Goal: Information Seeking & Learning: Learn about a topic

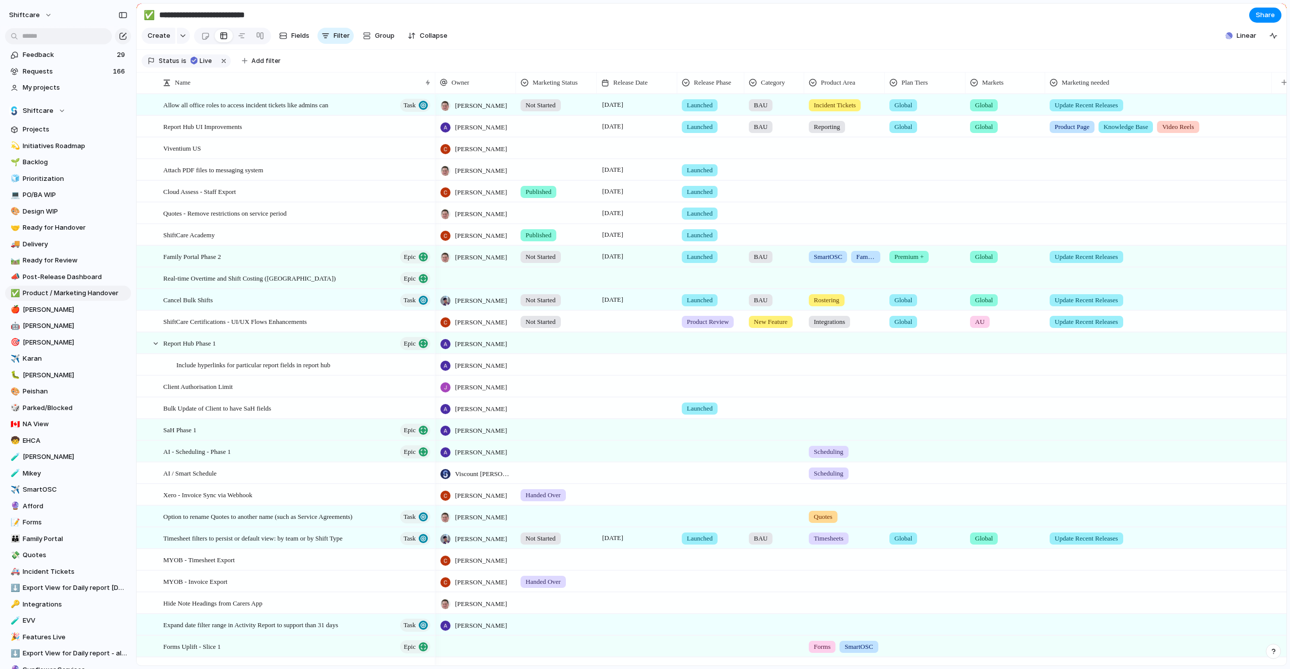
scroll to position [3, 0]
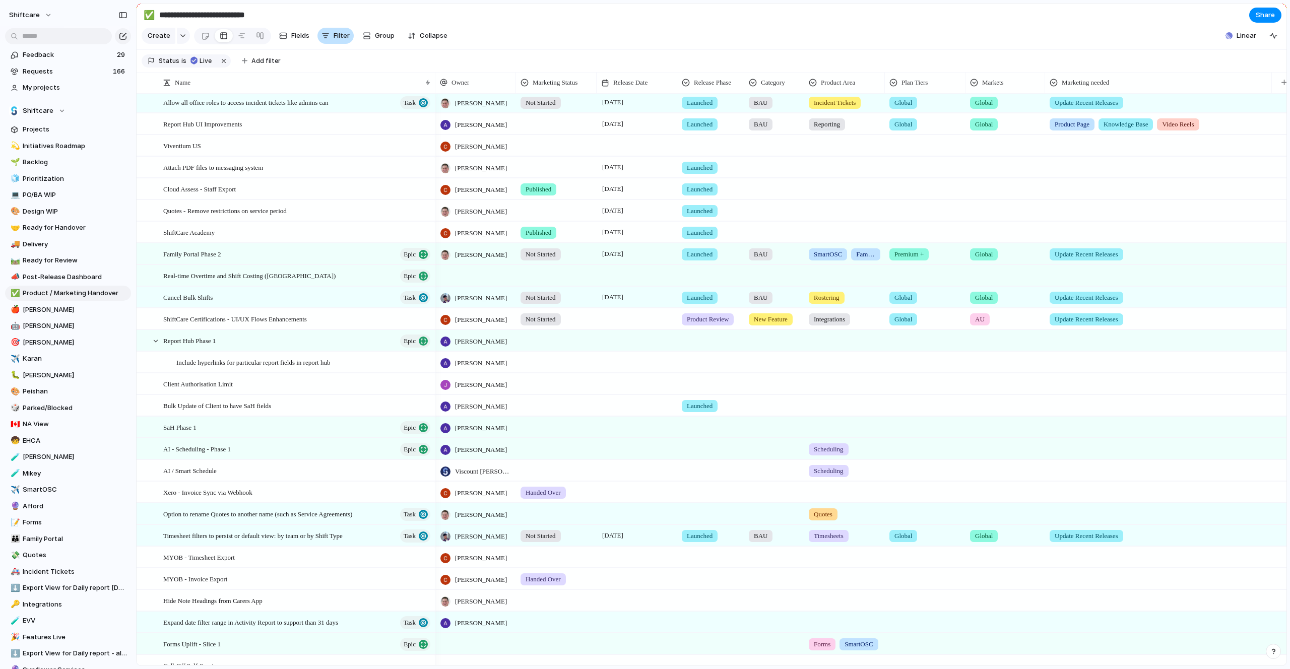
click at [334, 39] on span "Filter" at bounding box center [342, 36] width 16 height 10
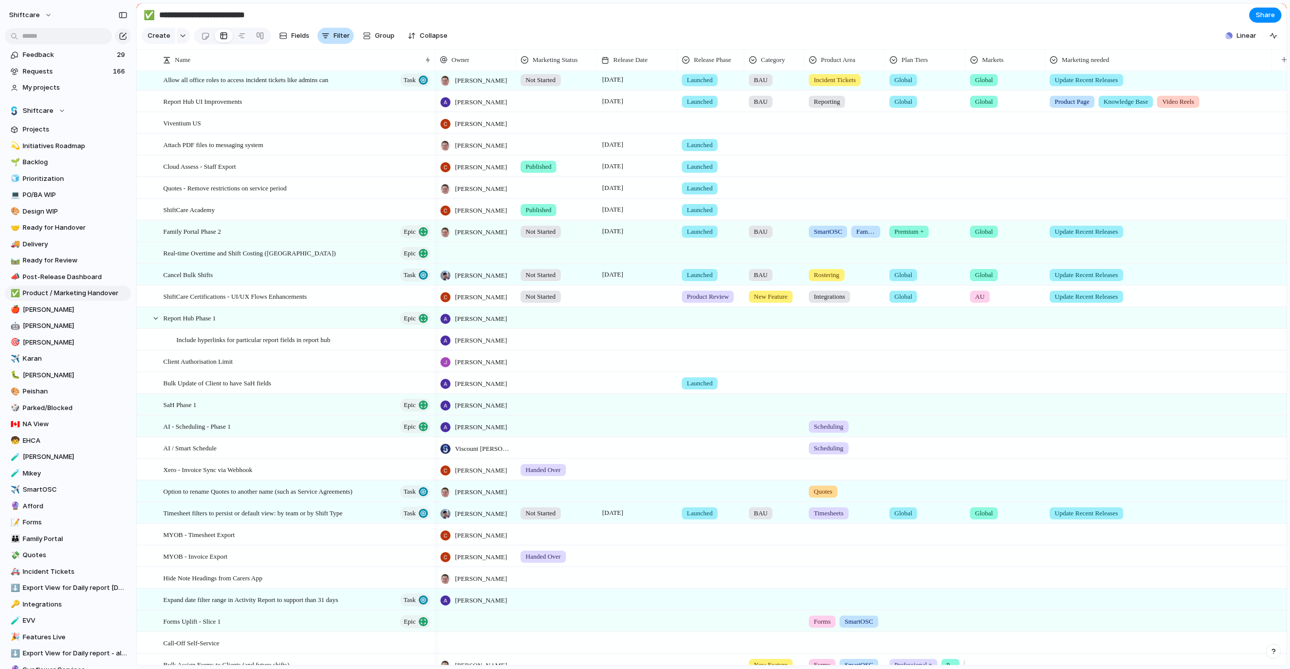
click at [334, 39] on span "Filter" at bounding box center [342, 36] width 16 height 10
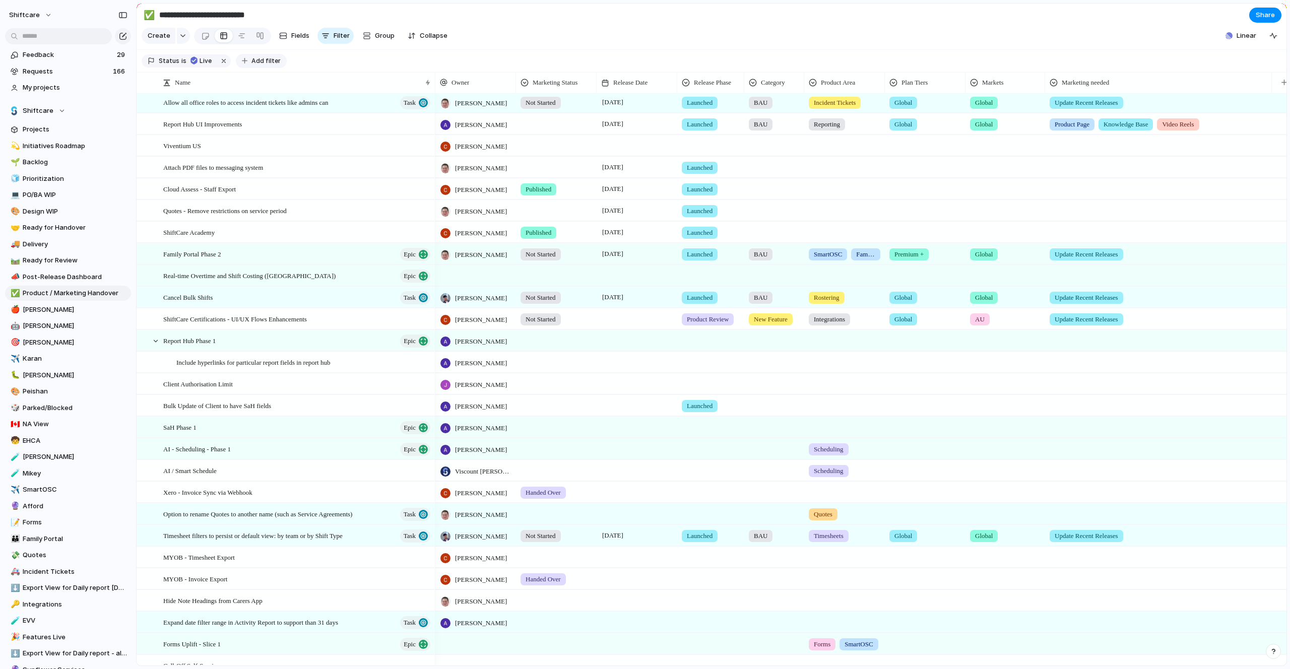
click at [259, 59] on span "Add filter" at bounding box center [265, 60] width 29 height 9
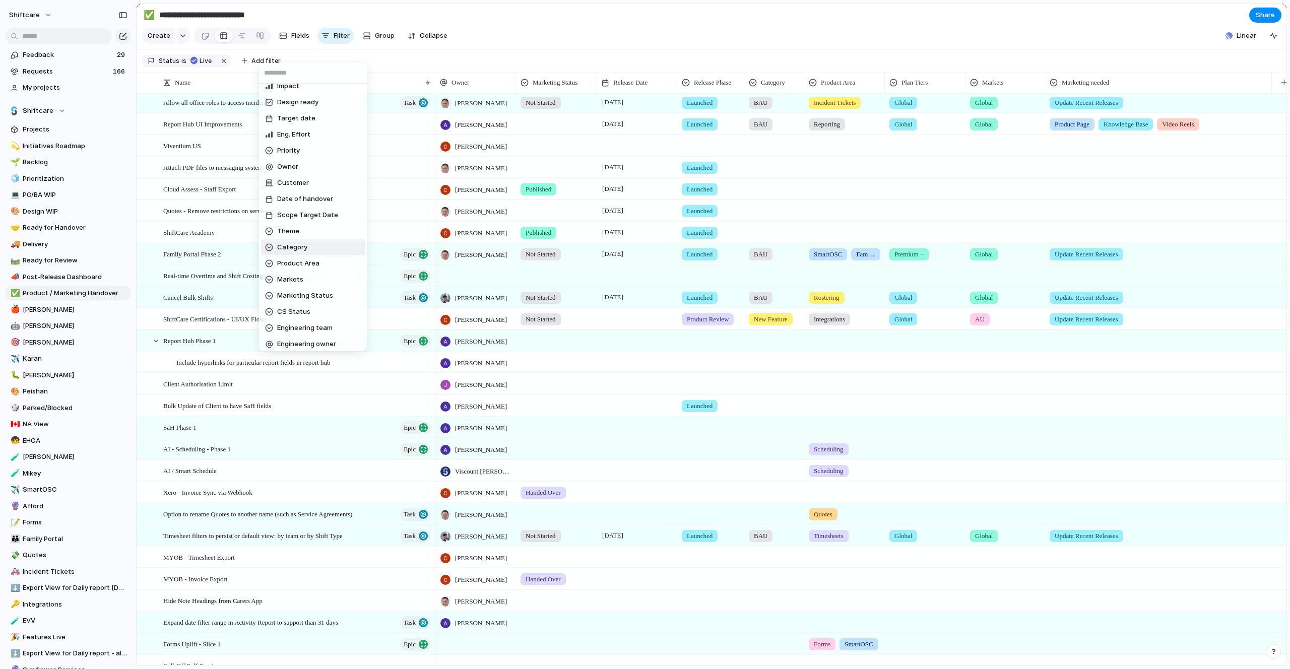
scroll to position [0, 0]
click at [535, 36] on div "Description Start date Impact Design ready Target date Eng. Effort Priority Own…" at bounding box center [645, 334] width 1290 height 669
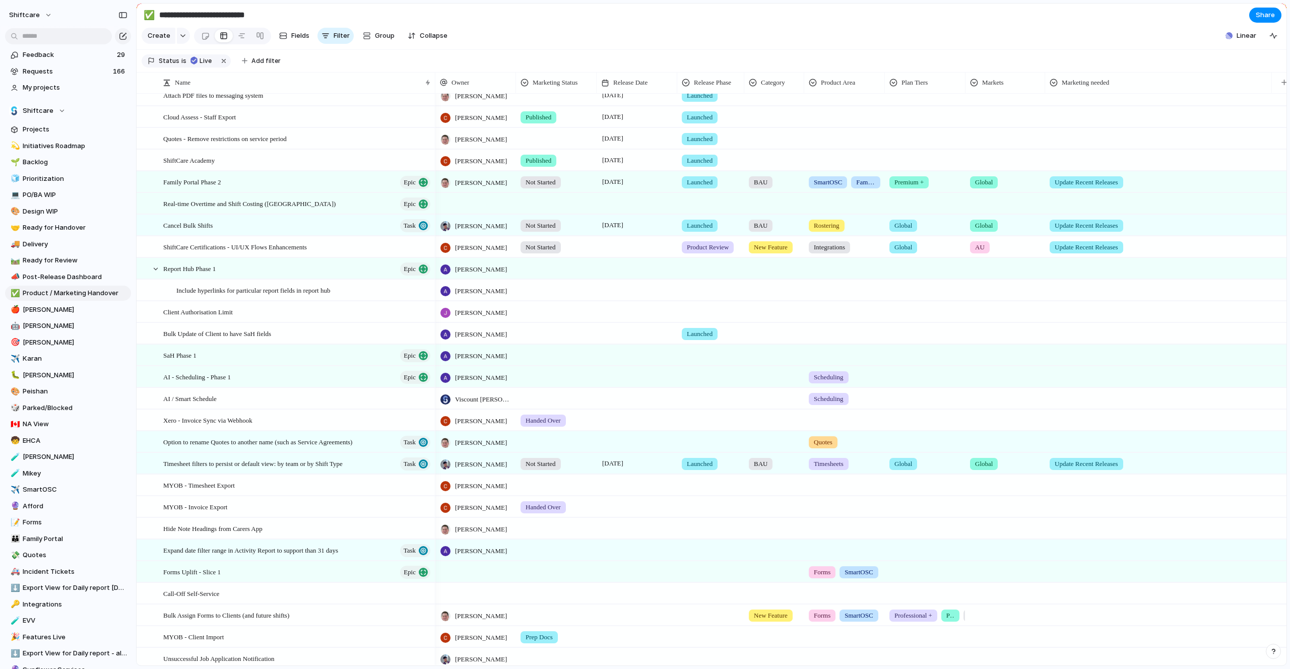
click at [551, 60] on section "Status is Live Add filter" at bounding box center [712, 61] width 1150 height 23
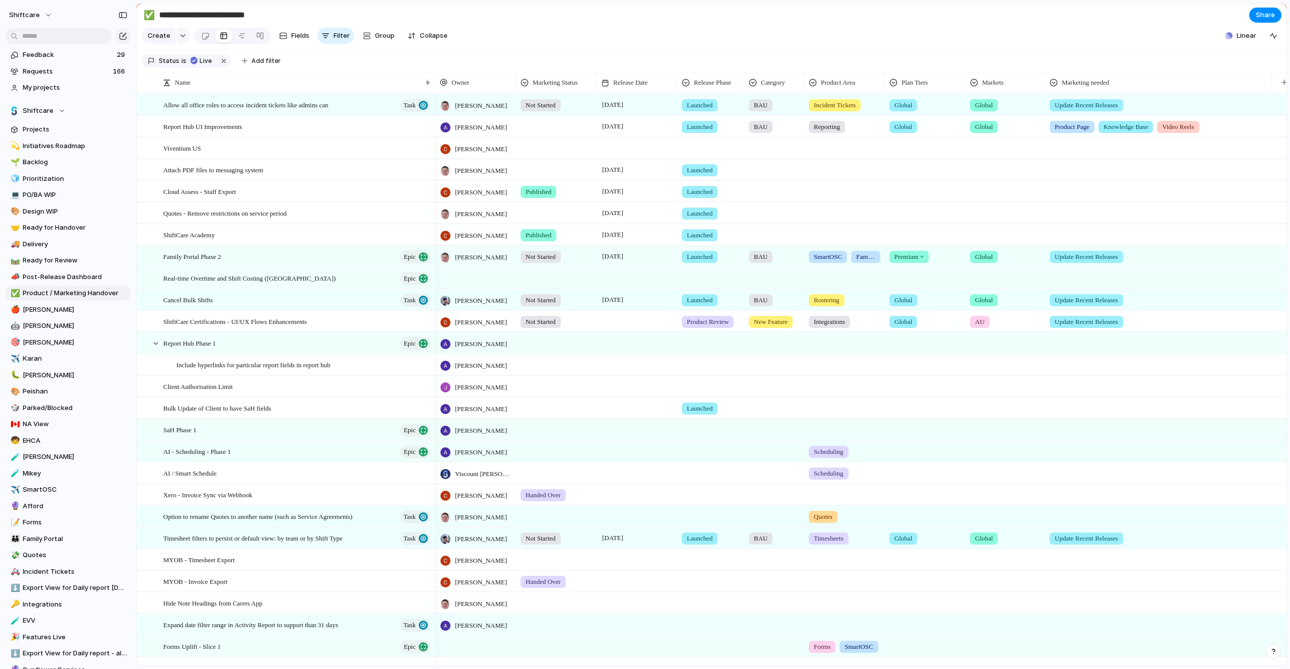
click at [550, 126] on div at bounding box center [557, 124] width 80 height 17
click at [569, 54] on div "Not Started Prep Docs Handed Over In Progress Ready Published Not Needed" at bounding box center [645, 334] width 1290 height 669
click at [638, 81] on span "Release Date" at bounding box center [629, 83] width 34 height 10
click at [631, 149] on span "Sort descending" at bounding box center [642, 153] width 53 height 10
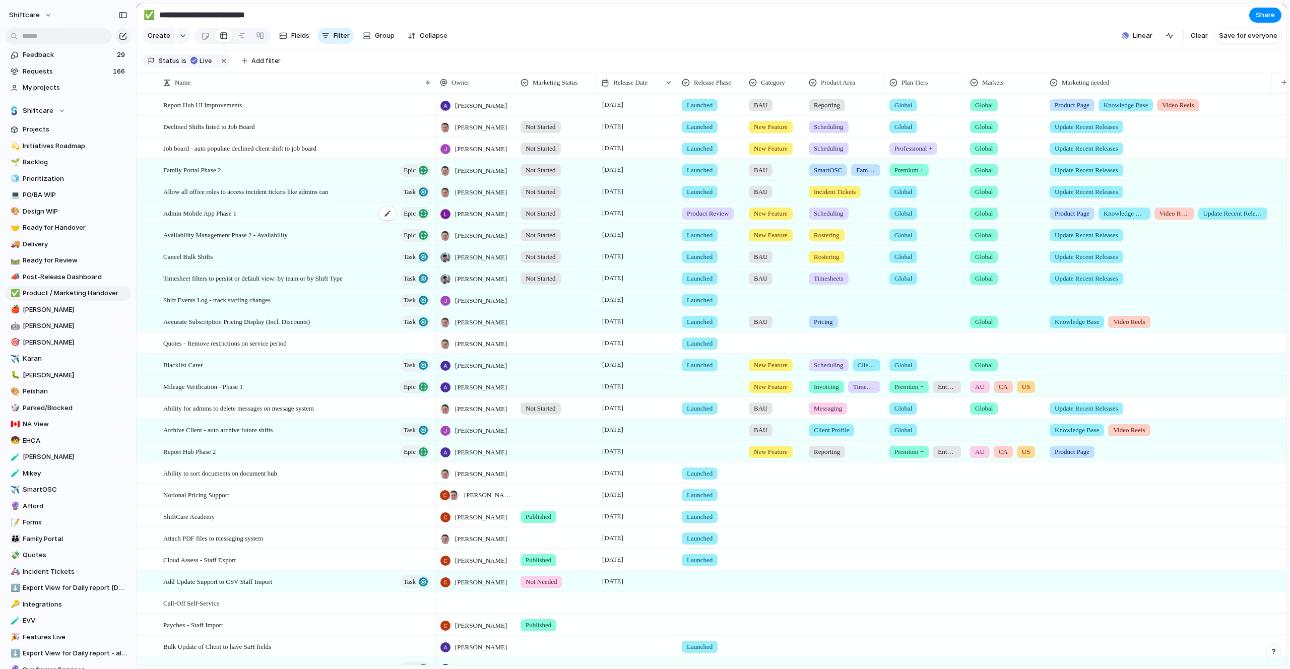
click at [209, 217] on span "Admin Mobile App Phase 1" at bounding box center [199, 213] width 73 height 12
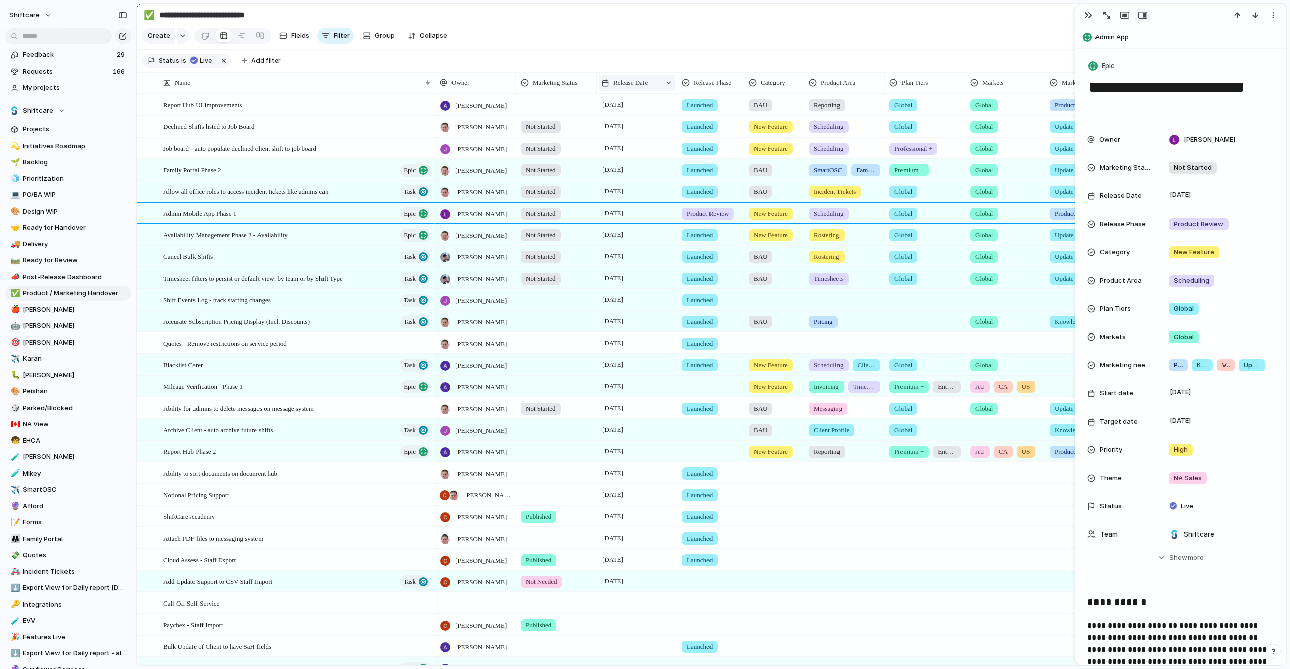
click at [669, 82] on div at bounding box center [668, 82] width 7 height 7
click at [1089, 15] on div "Modify Hide Sort ascending Clear sort" at bounding box center [645, 334] width 1290 height 669
click at [1091, 15] on div "button" at bounding box center [1089, 15] width 8 height 8
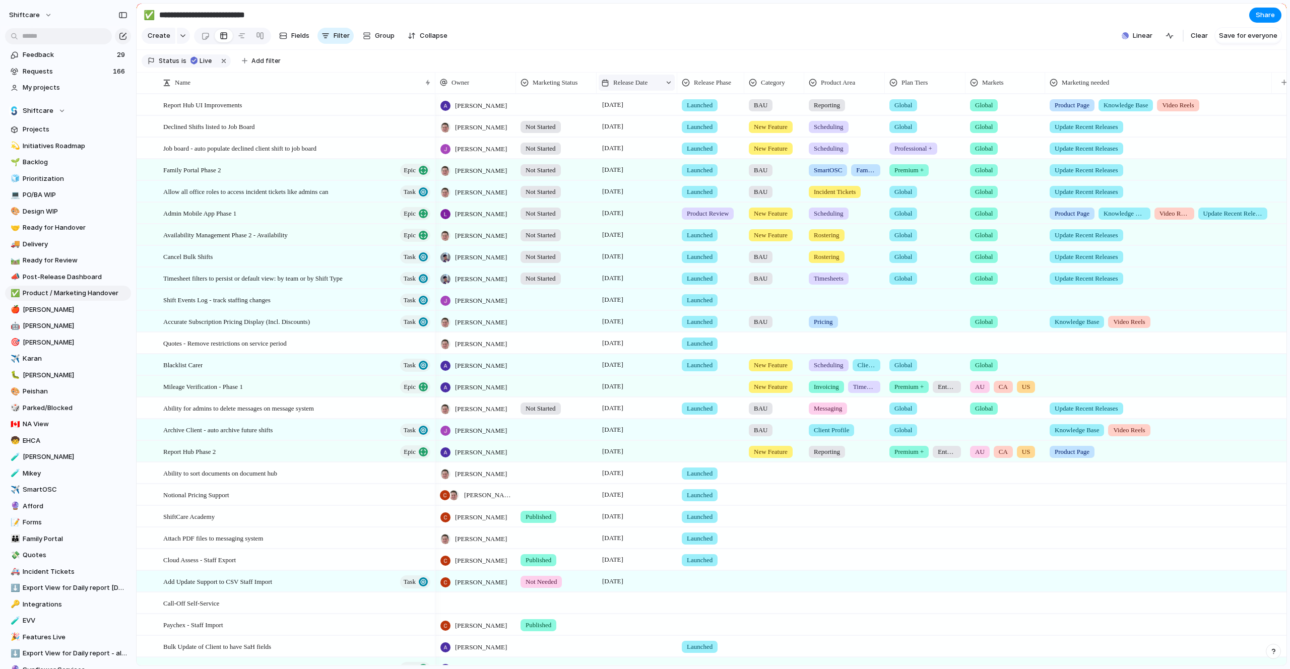
click at [668, 82] on div at bounding box center [668, 82] width 7 height 7
click at [632, 140] on span "Sort ascending" at bounding box center [642, 138] width 49 height 10
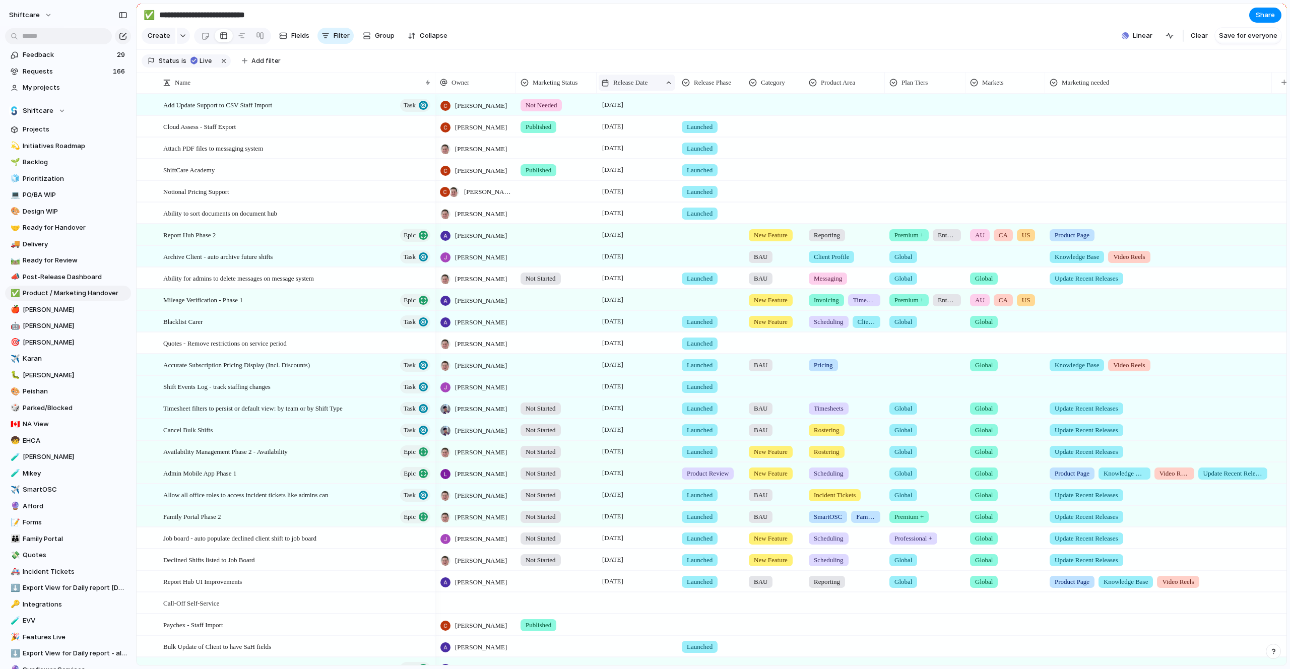
click at [666, 79] on div at bounding box center [668, 82] width 7 height 7
click at [630, 153] on span "Sort descending" at bounding box center [644, 154] width 53 height 10
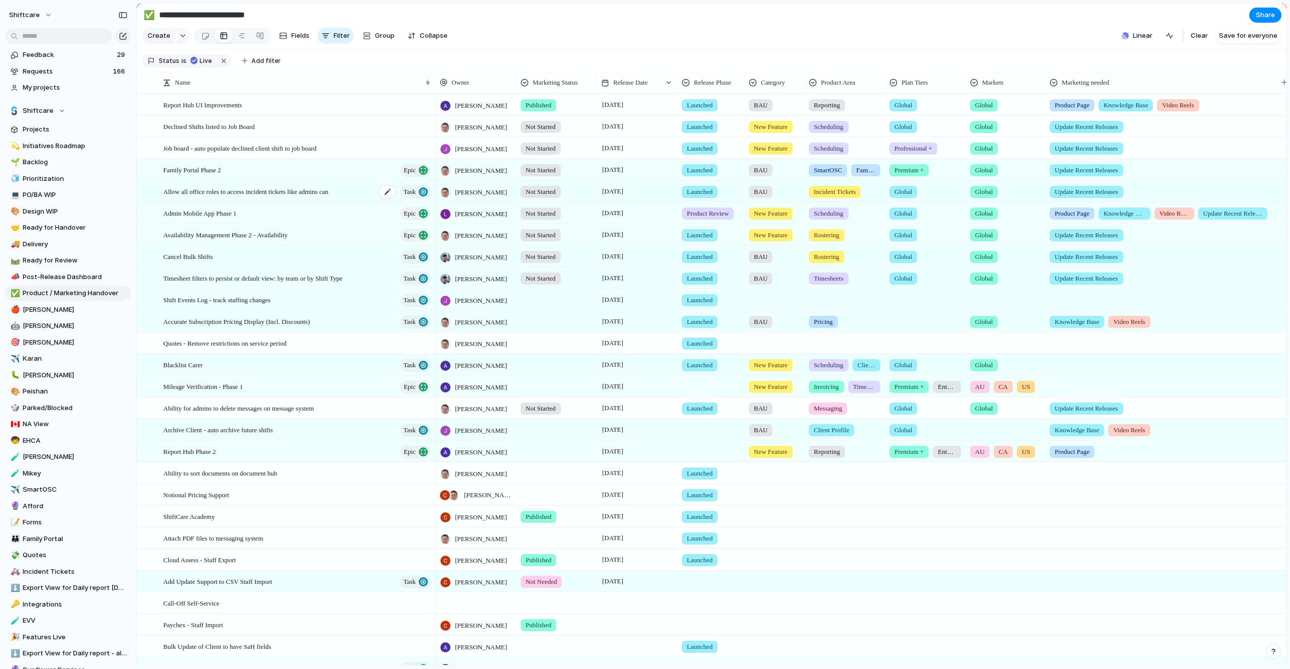
click at [249, 193] on span "Allow all office roles to access incident tickets like admins can" at bounding box center [245, 191] width 165 height 12
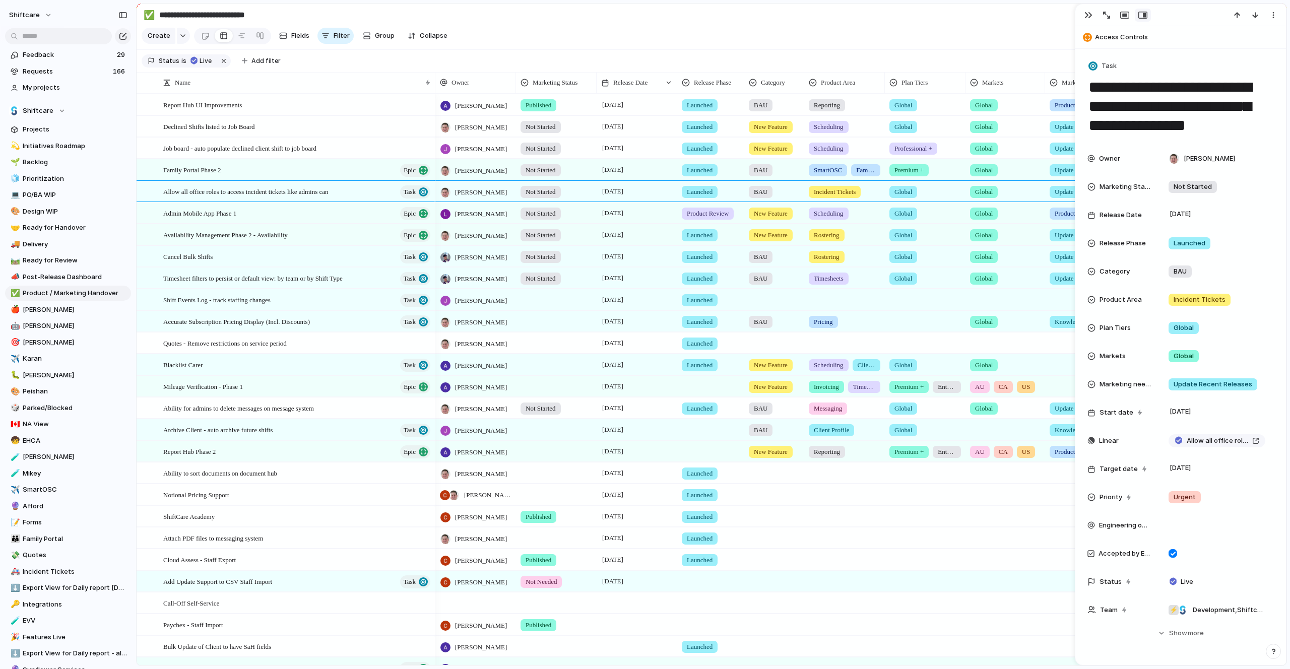
drag, startPoint x: 1091, startPoint y: 89, endPoint x: 1194, endPoint y: 121, distance: 107.6
click at [1194, 121] on textarea "**********" at bounding box center [1181, 107] width 186 height 60
click at [1202, 123] on textarea "**********" at bounding box center [1181, 107] width 186 height 60
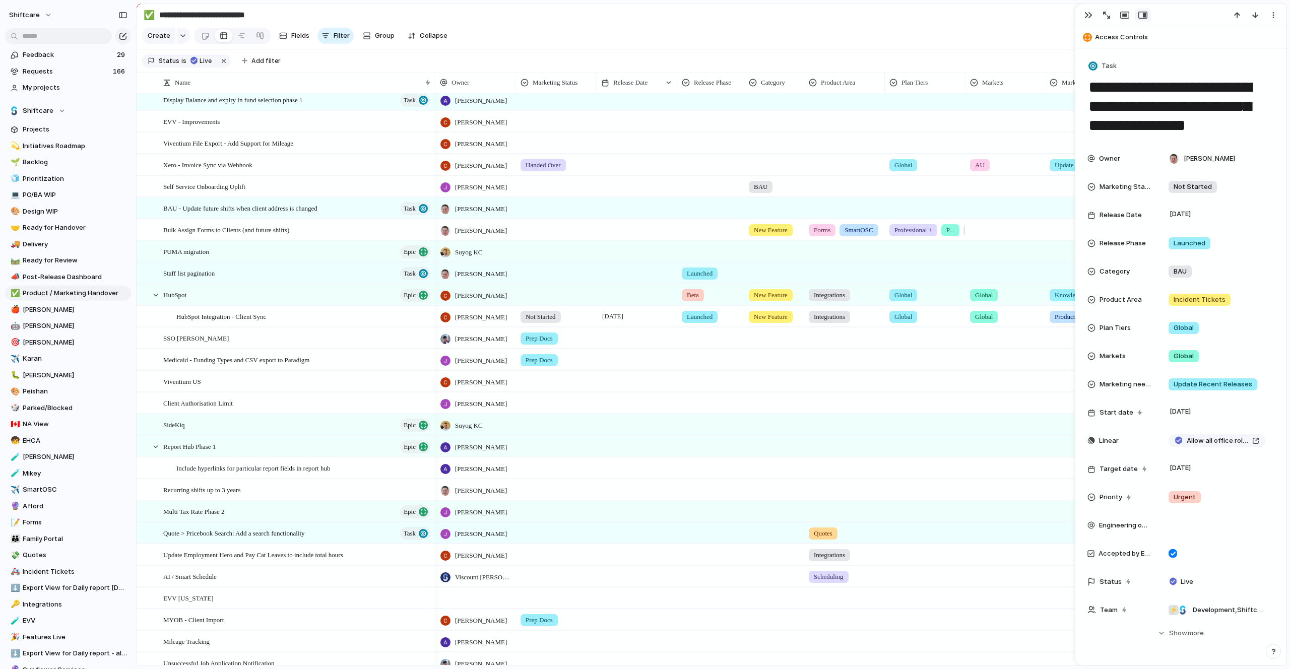
scroll to position [808, 0]
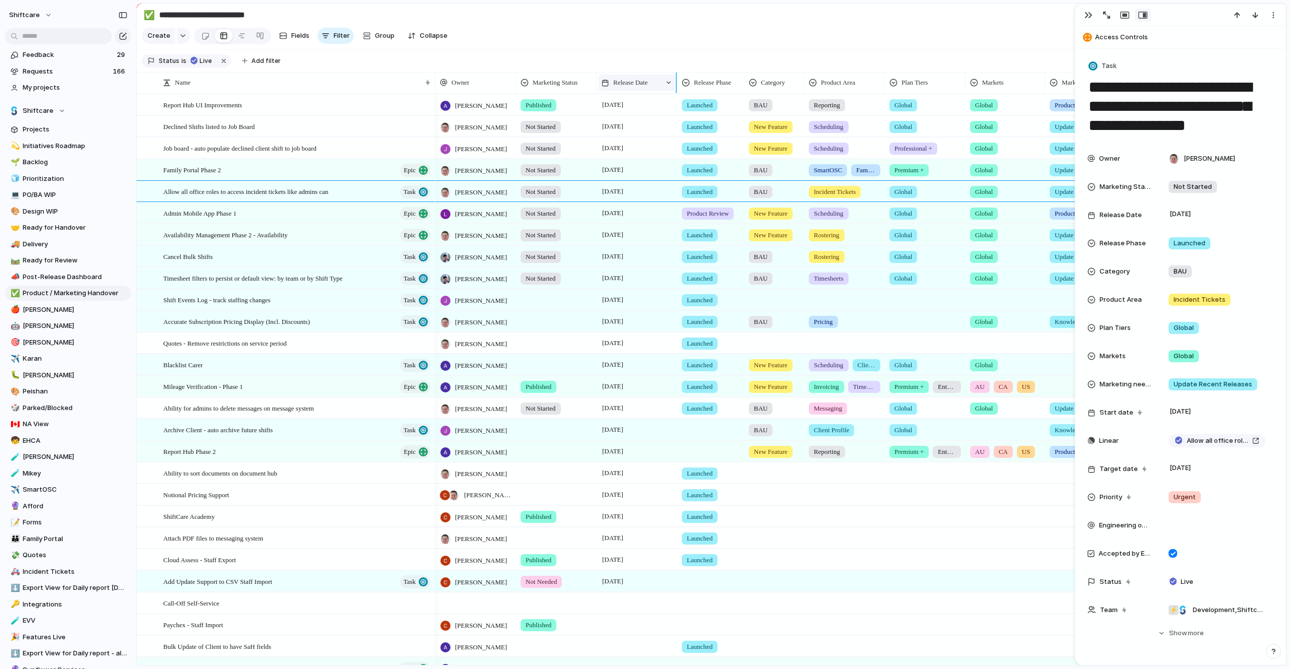
click at [669, 82] on div at bounding box center [668, 82] width 7 height 7
click at [644, 155] on span "Clear sort" at bounding box center [634, 154] width 32 height 10
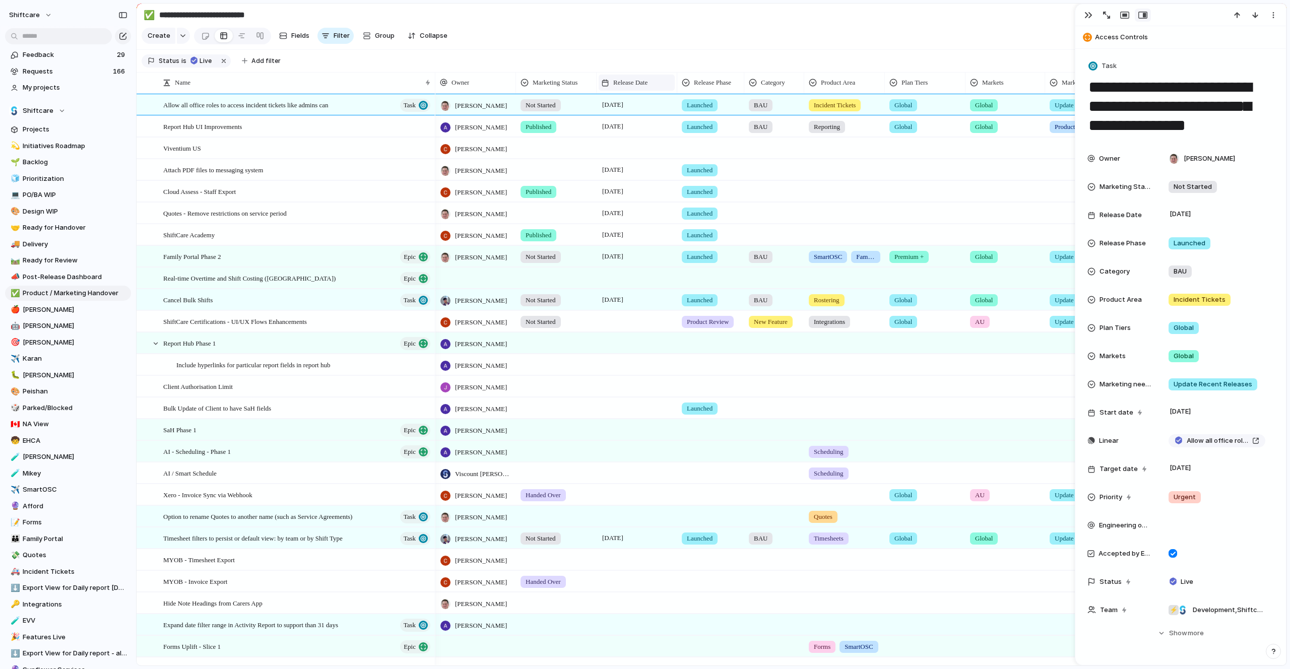
click at [657, 82] on div "Release Date" at bounding box center [636, 83] width 71 height 10
click at [647, 157] on span "Sort descending" at bounding box center [644, 153] width 53 height 10
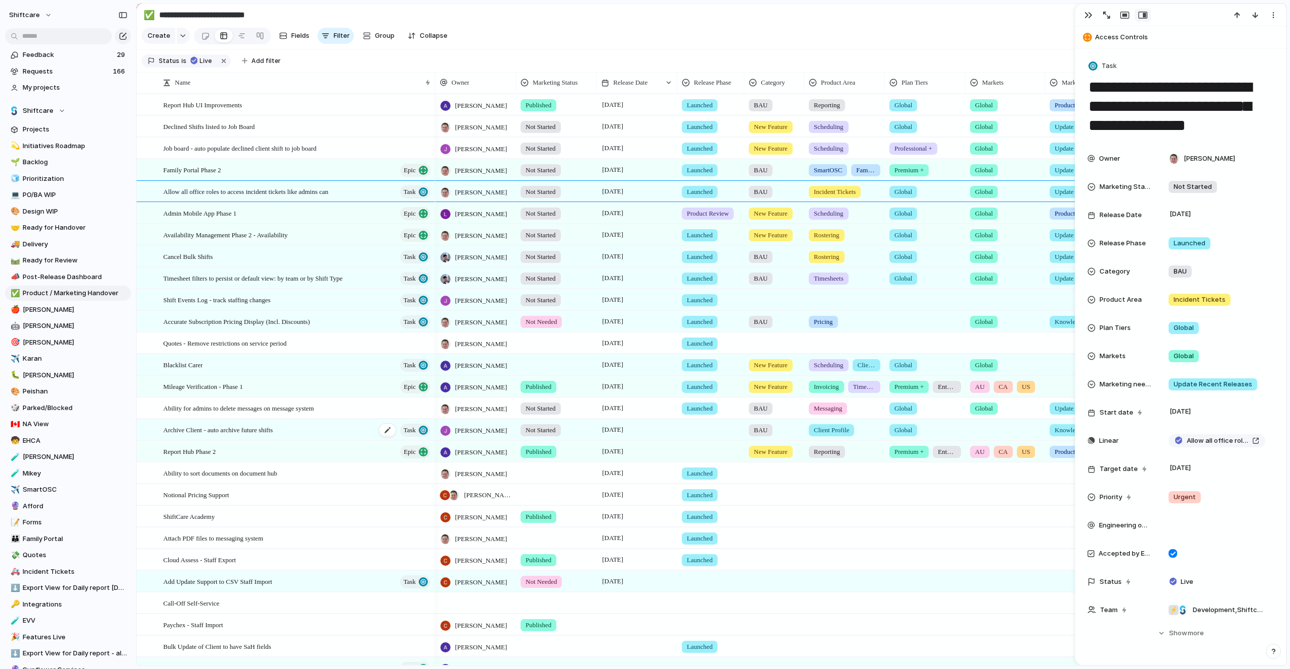
click at [216, 429] on span "Archive Client - auto archive future shifts" at bounding box center [217, 430] width 109 height 12
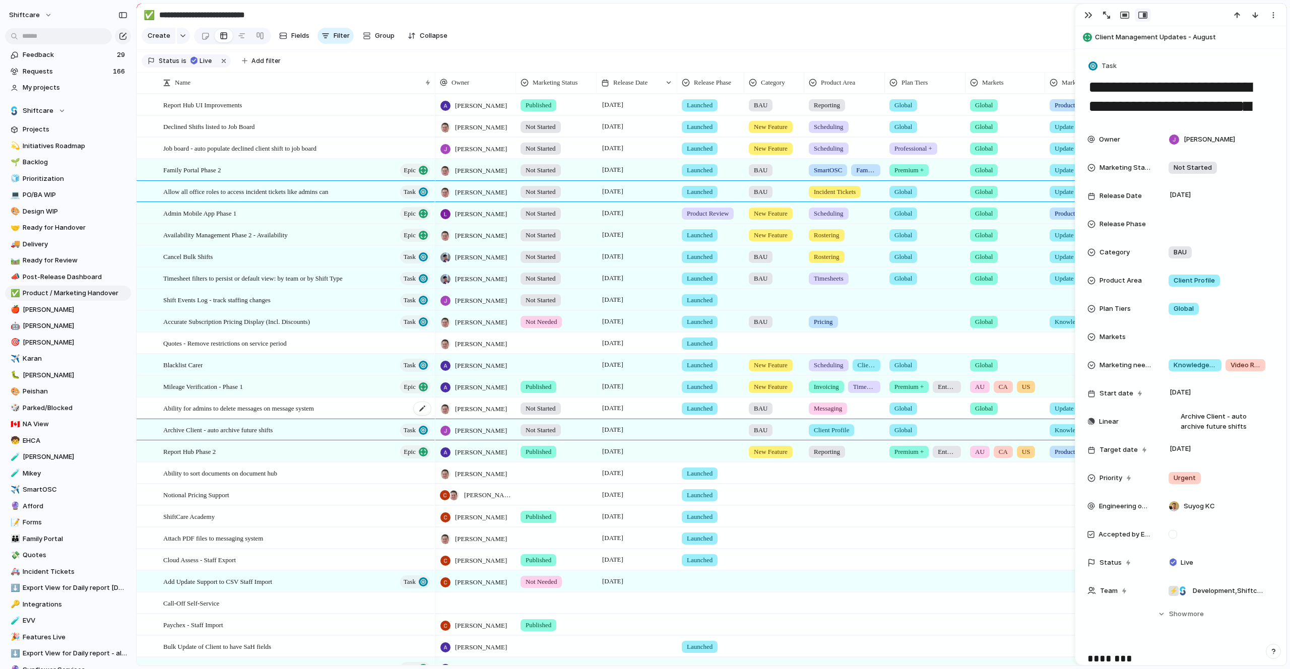
click at [237, 409] on span "Ability for admins to delete messages on message system" at bounding box center [238, 408] width 151 height 12
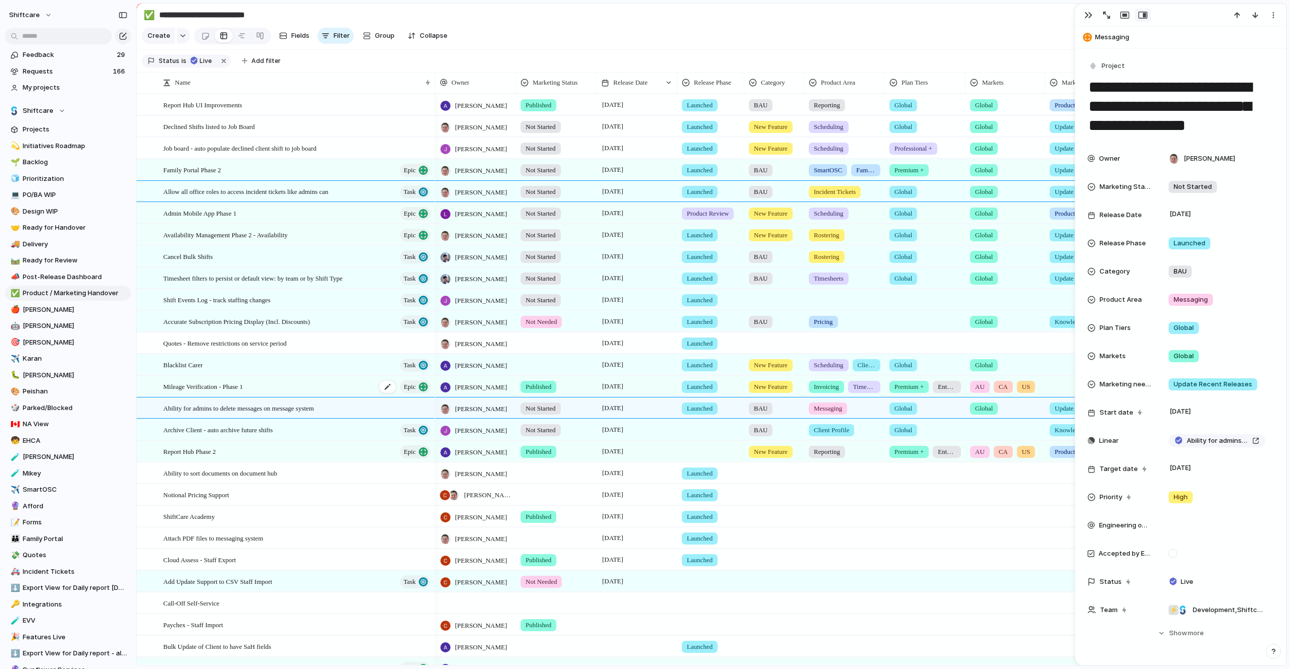
click at [243, 383] on span "Mileage Verification - Phase 1" at bounding box center [203, 386] width 80 height 12
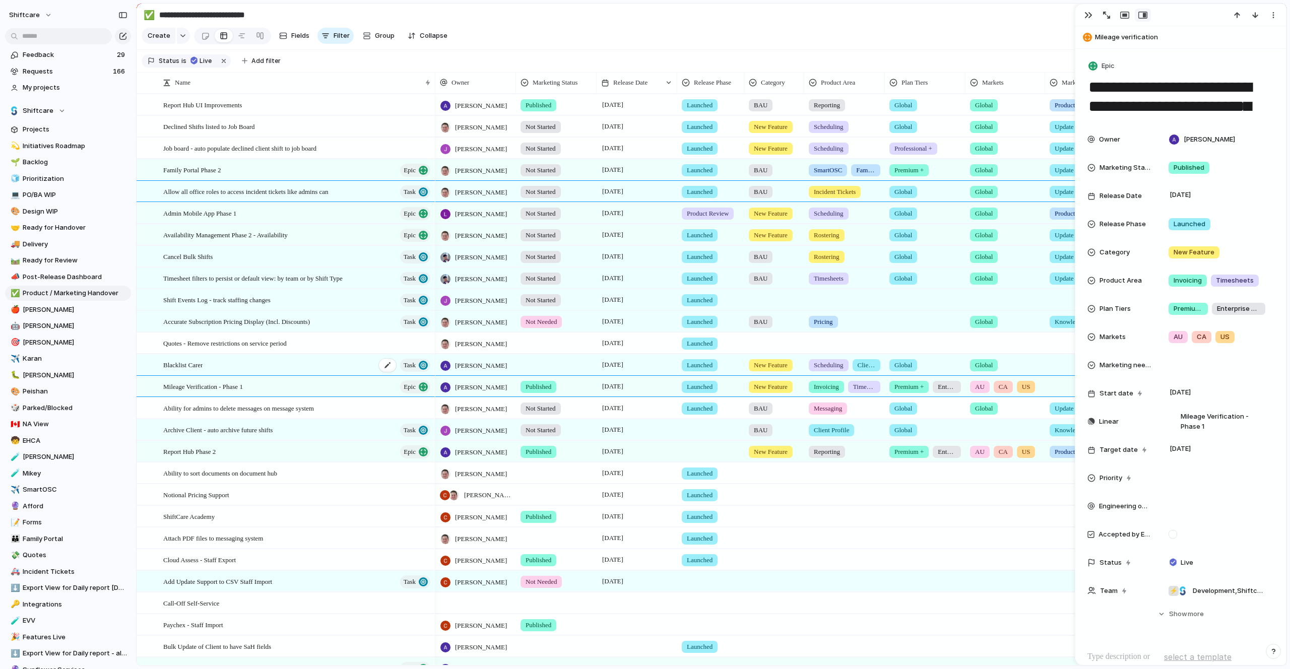
click at [254, 365] on div "Blacklist Carer Task" at bounding box center [297, 365] width 269 height 21
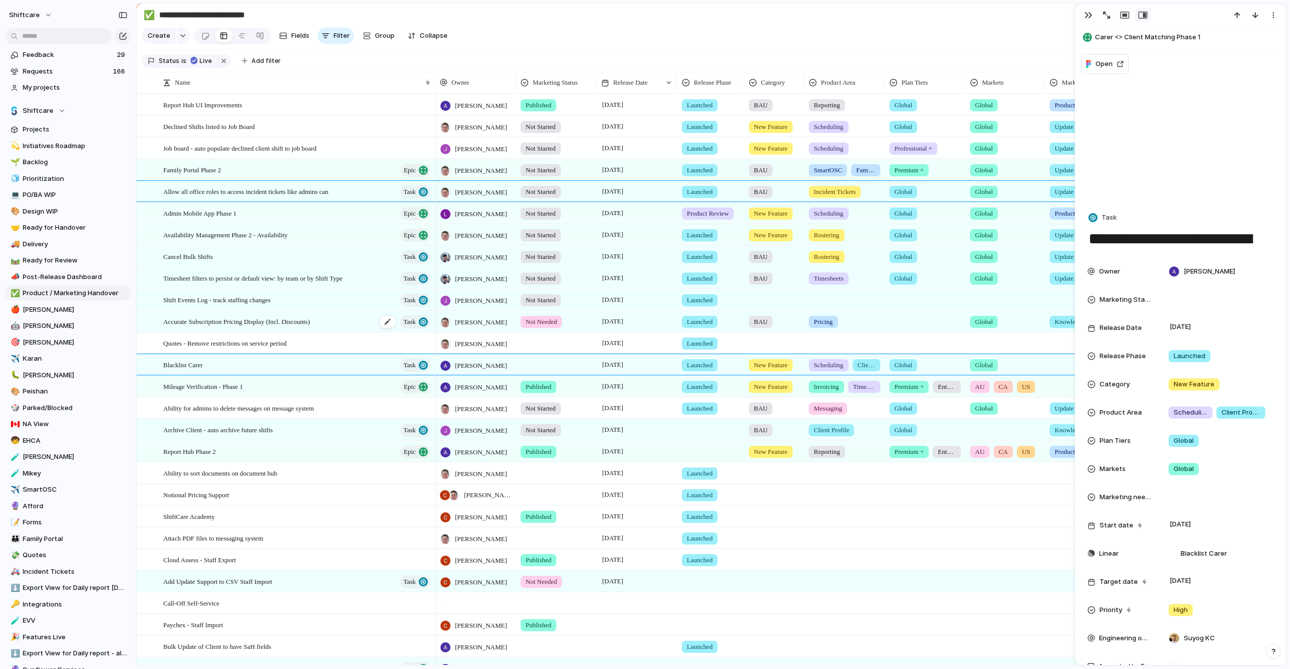
click at [253, 328] on div "Accurate Subscription Pricing Display (Incl. Discounts) Task" at bounding box center [297, 321] width 269 height 21
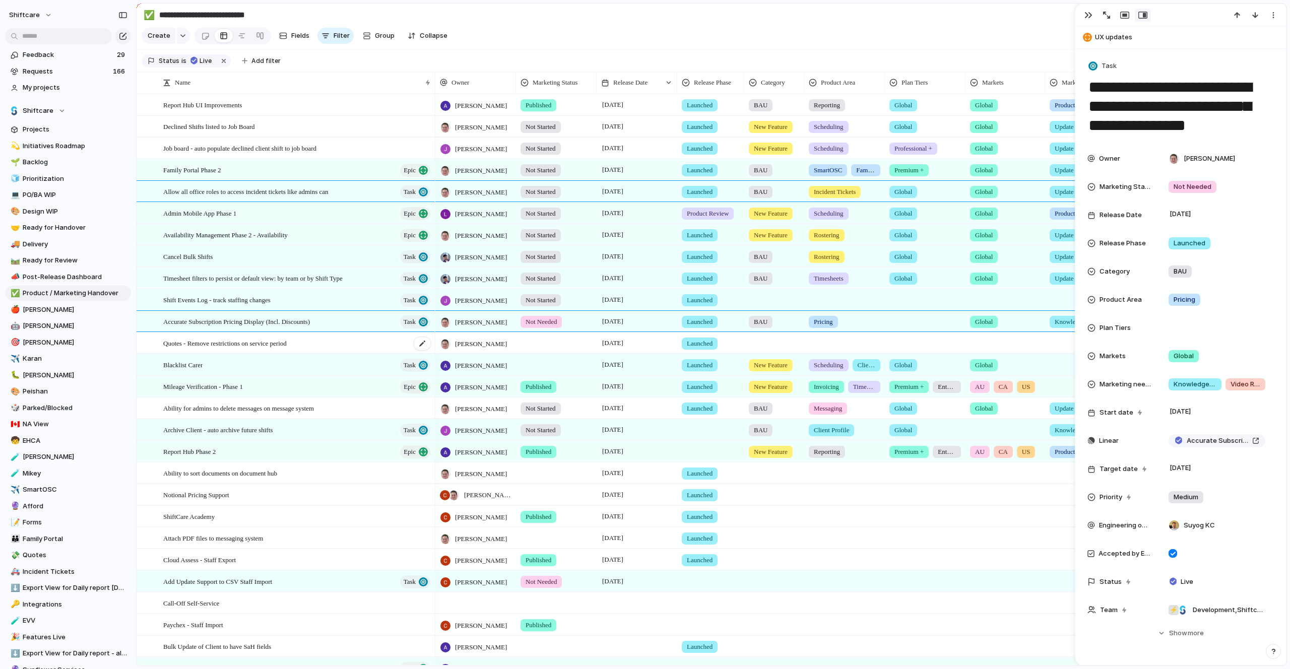
click at [252, 337] on span "Quotes - Remove restrictions on service period" at bounding box center [224, 343] width 123 height 12
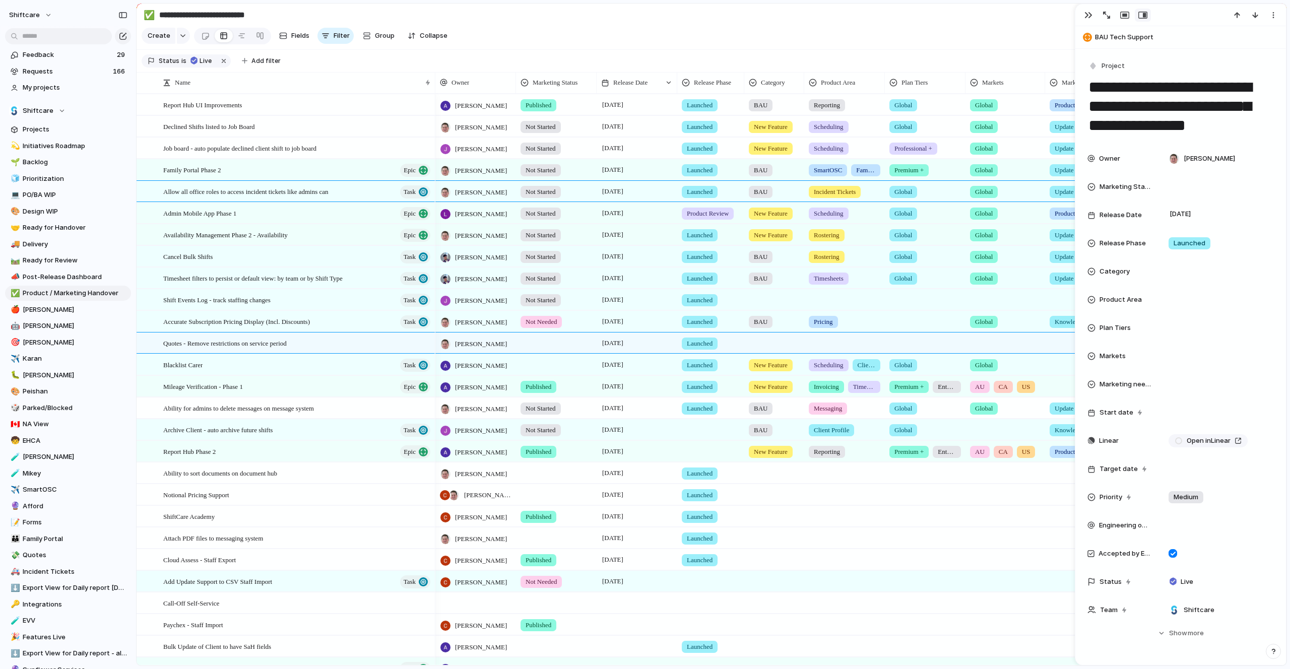
drag, startPoint x: 1155, startPoint y: 89, endPoint x: 1155, endPoint y: 119, distance: 29.7
click at [1155, 119] on textarea "**********" at bounding box center [1181, 107] width 186 height 60
type textarea "**********"
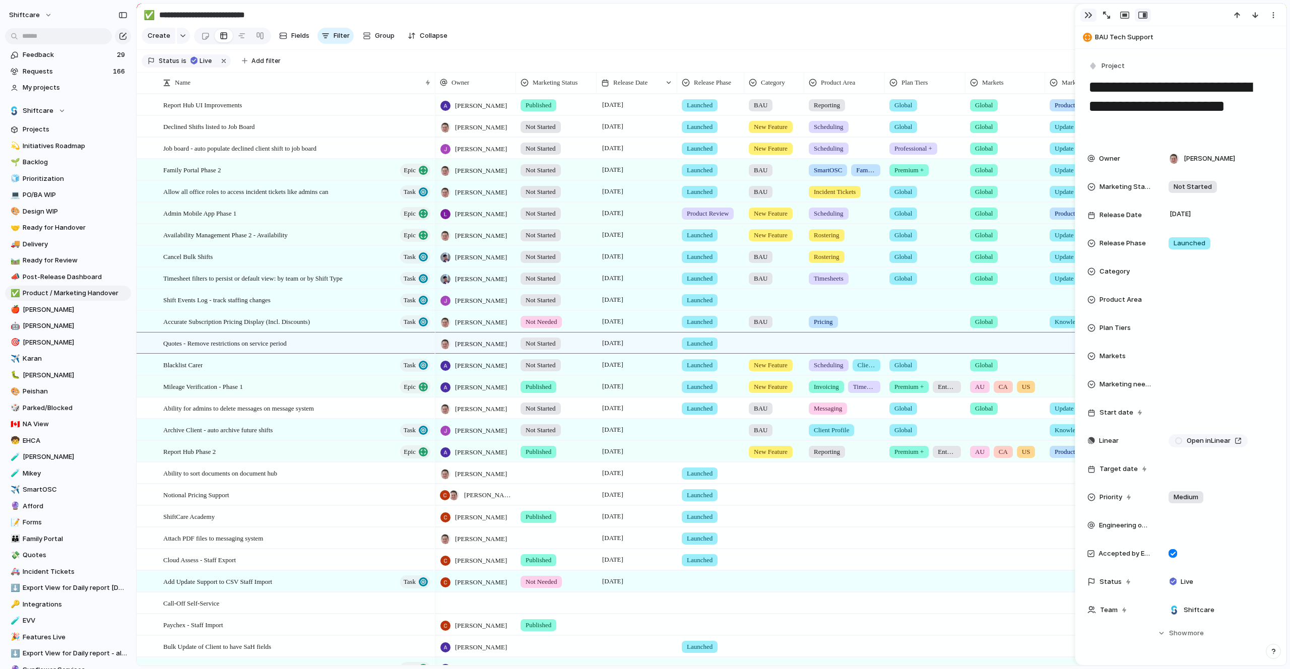
click at [1088, 13] on div "button" at bounding box center [1089, 15] width 8 height 8
